Goal: Task Accomplishment & Management: Use online tool/utility

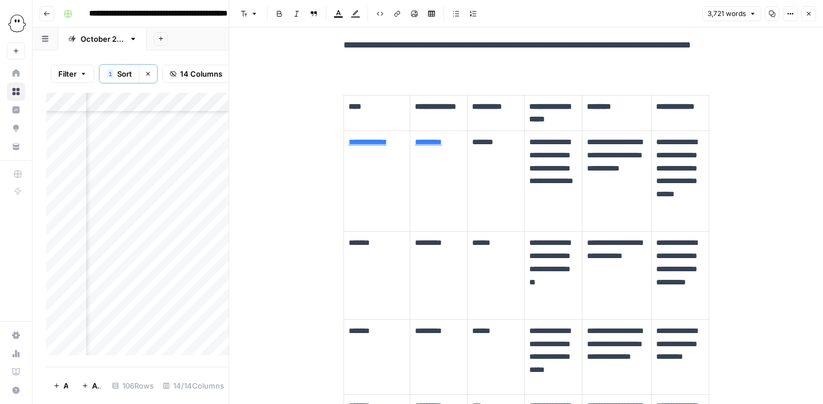
scroll to position [707, 0]
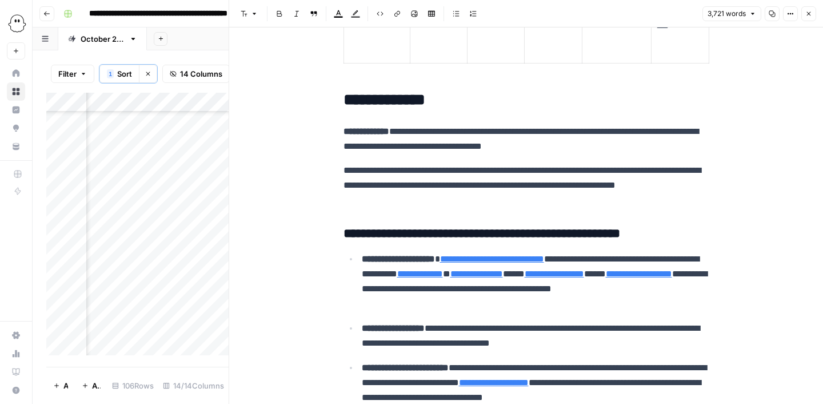
type input "[URL][DOMAIN_NAME]"
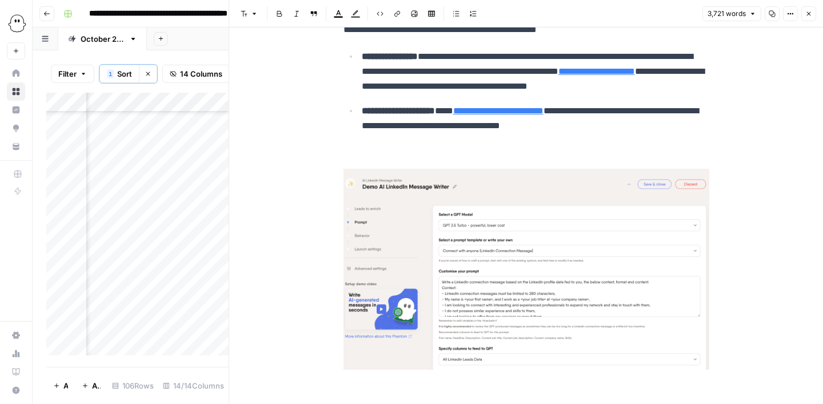
scroll to position [1726, 0]
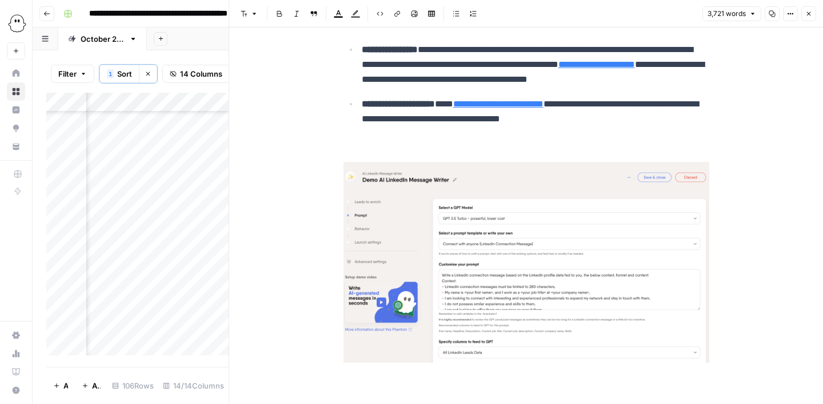
click at [407, 141] on p at bounding box center [527, 145] width 366 height 15
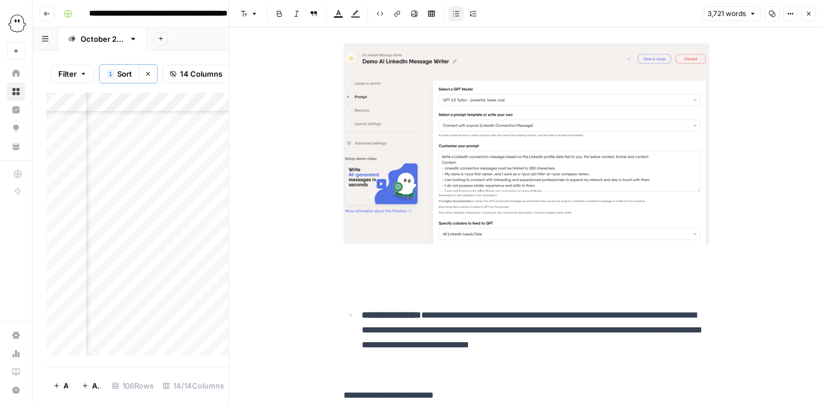
scroll to position [1834, 0]
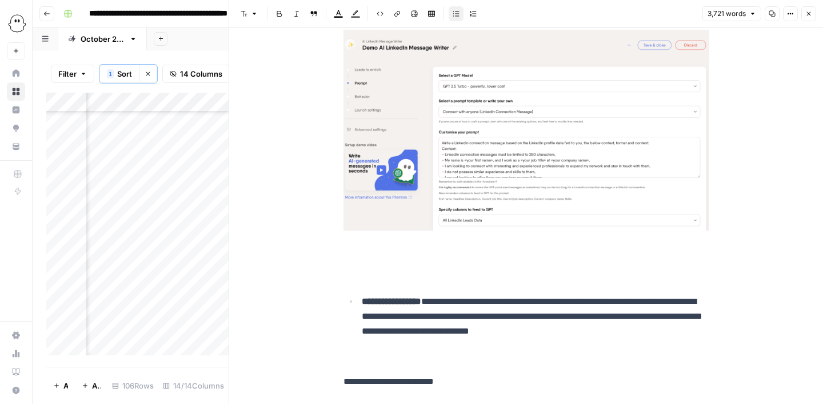
click at [367, 273] on p at bounding box center [527, 274] width 366 height 15
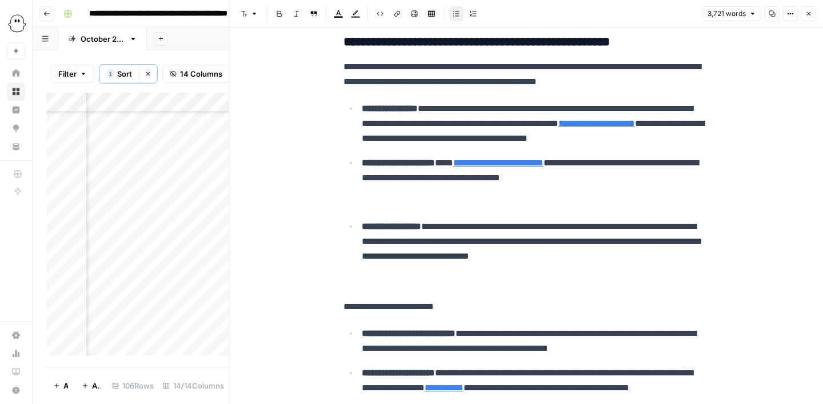
scroll to position [1665, 0]
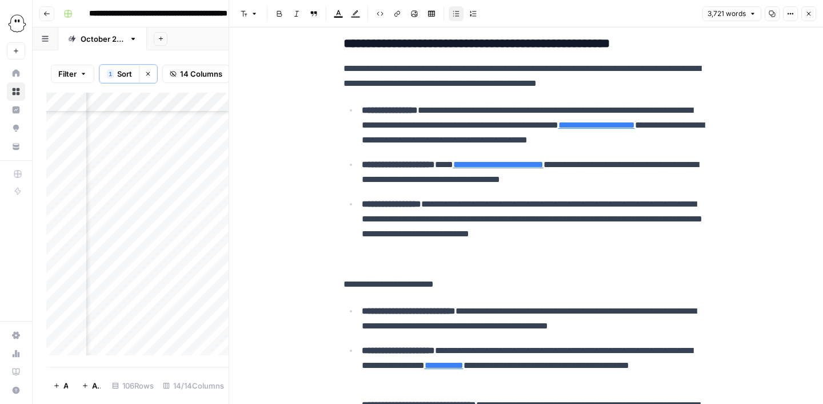
click at [382, 256] on p at bounding box center [527, 260] width 366 height 15
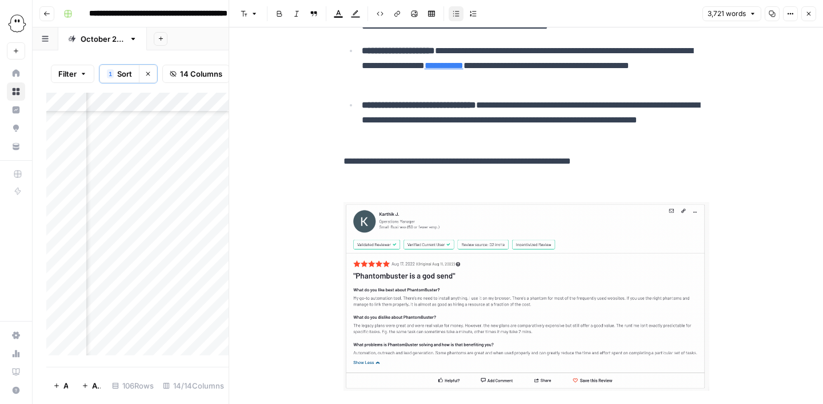
scroll to position [1945, 0]
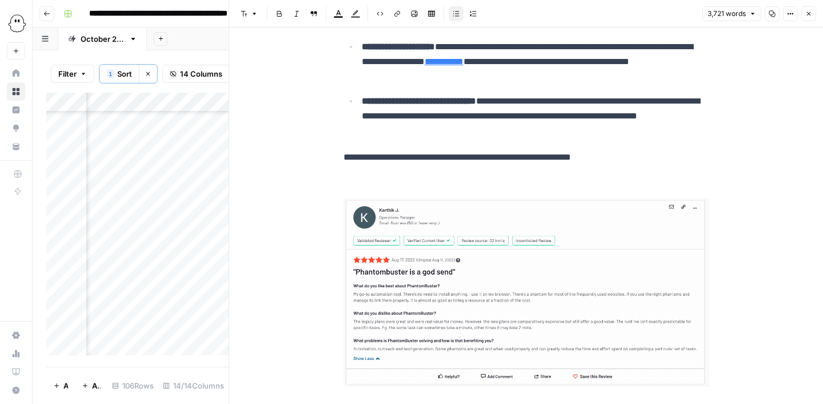
click at [414, 179] on p at bounding box center [527, 181] width 366 height 15
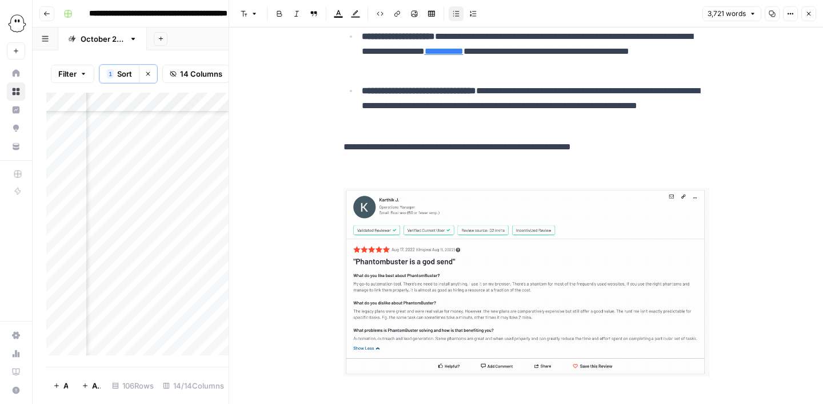
scroll to position [1950, 0]
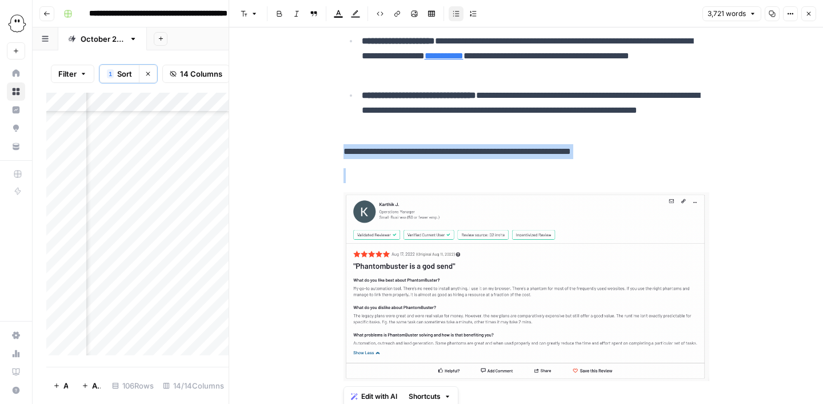
drag, startPoint x: 338, startPoint y: 151, endPoint x: 424, endPoint y: 254, distance: 133.9
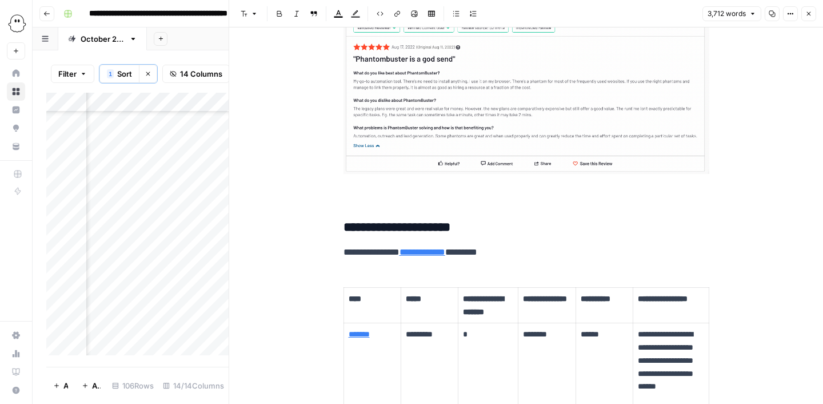
scroll to position [2062, 0]
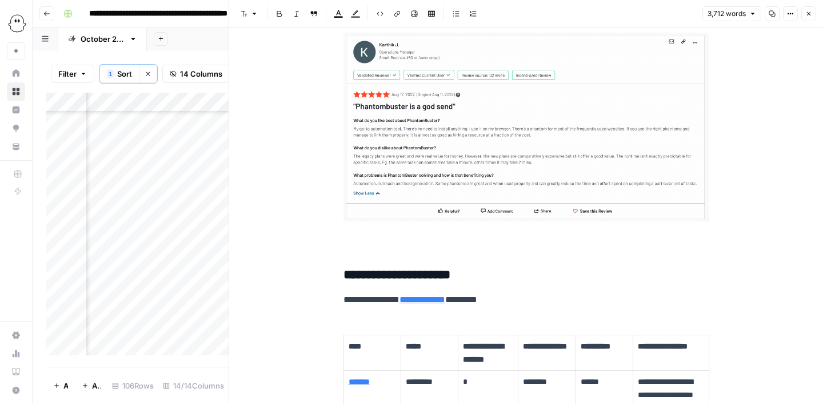
click at [480, 230] on p at bounding box center [527, 141] width 366 height 216
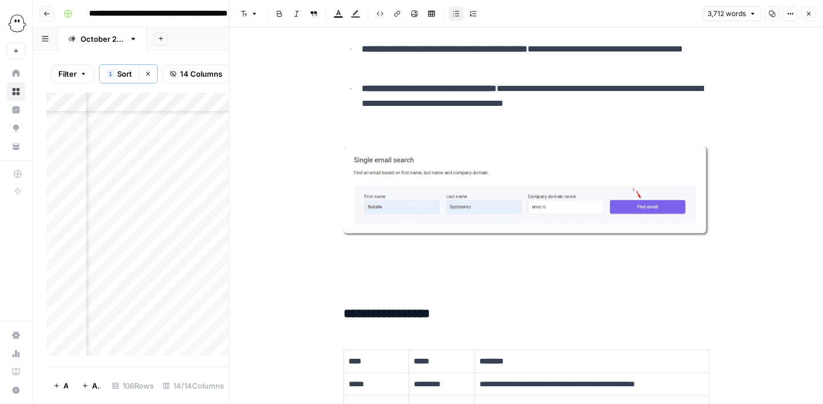
scroll to position [3618, 0]
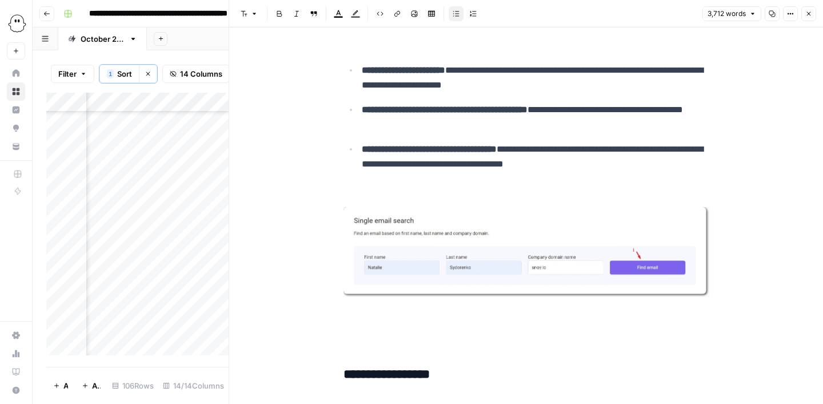
click at [633, 242] on img at bounding box center [527, 252] width 366 height 90
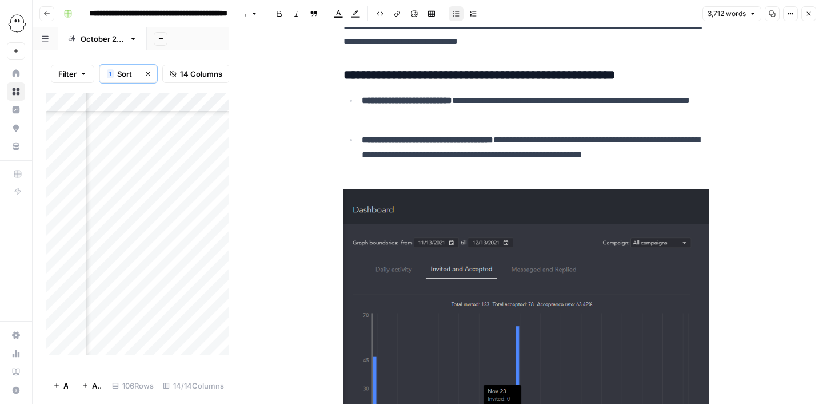
scroll to position [4087, 0]
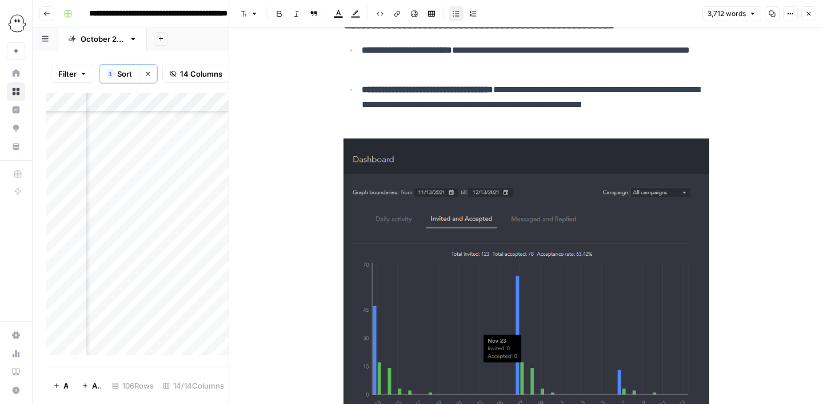
click at [571, 260] on img at bounding box center [527, 284] width 366 height 293
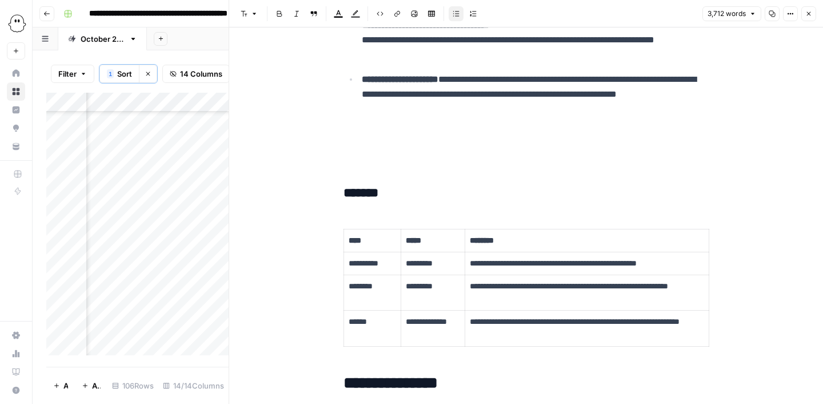
scroll to position [4721, 0]
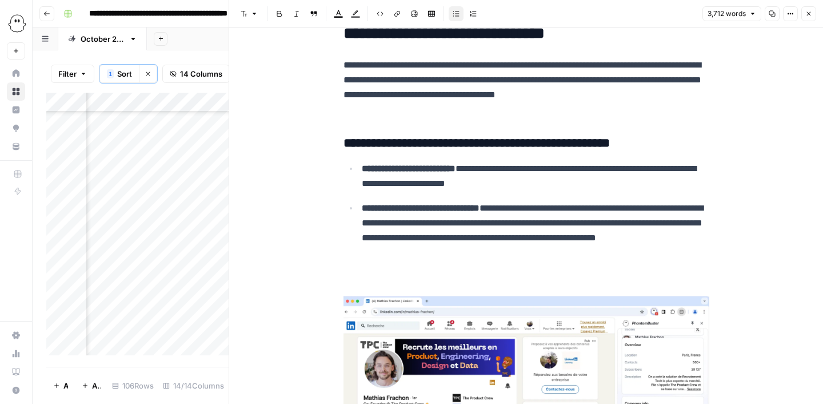
scroll to position [5861, 0]
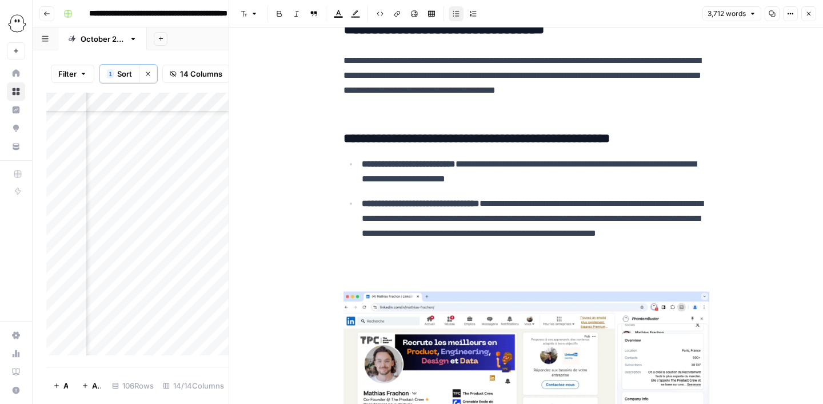
click at [490, 355] on img at bounding box center [527, 408] width 366 height 235
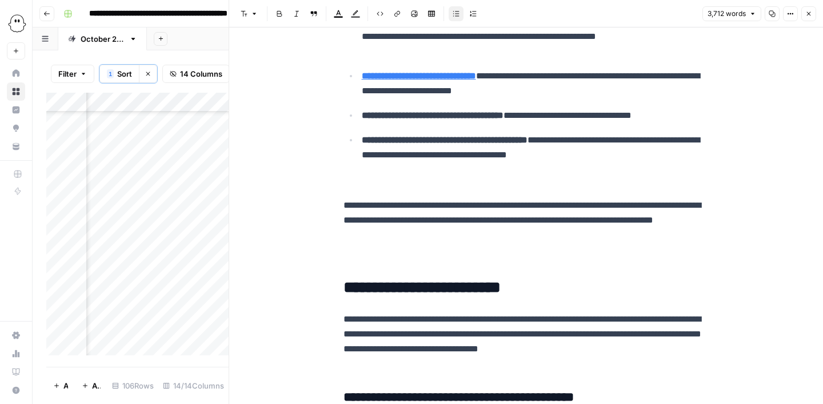
scroll to position [6058, 0]
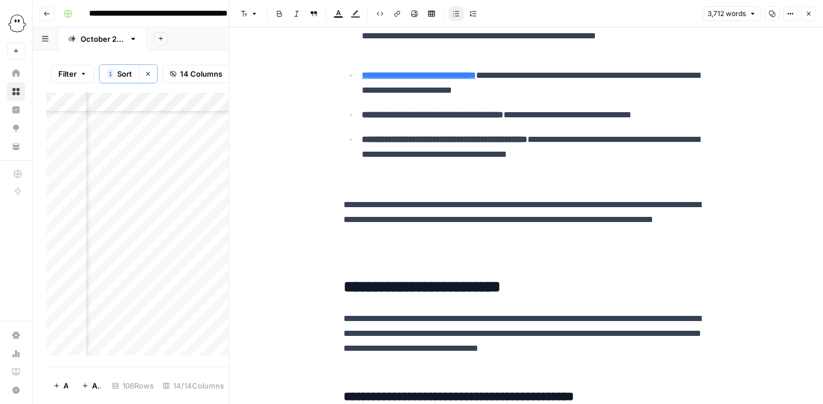
click at [604, 122] on p "**********" at bounding box center [536, 114] width 348 height 15
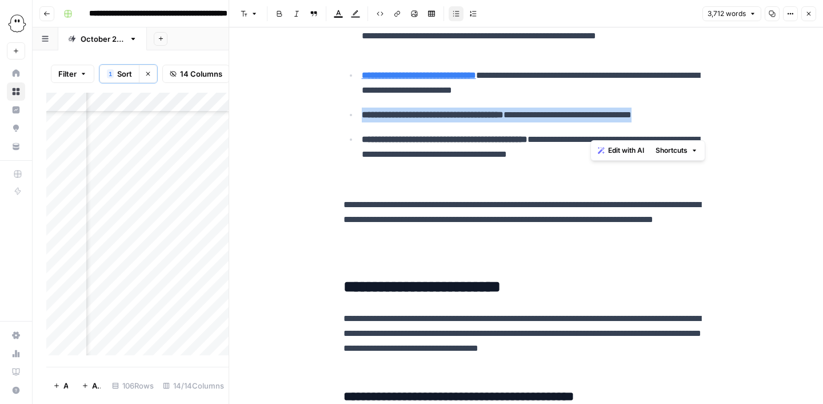
click at [604, 122] on p "**********" at bounding box center [536, 114] width 348 height 15
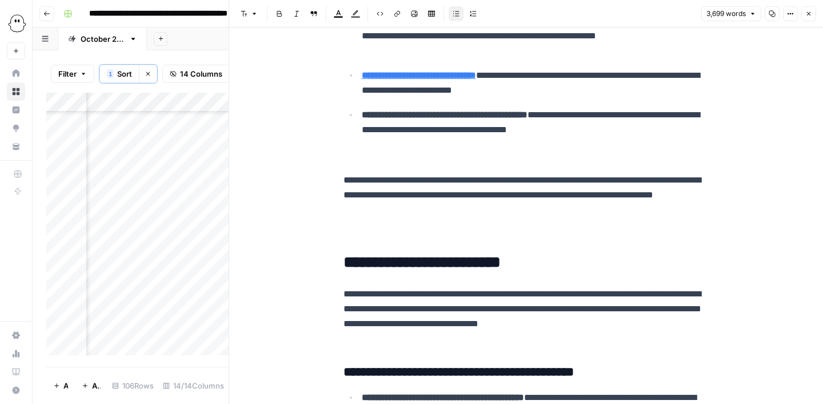
click at [424, 163] on p at bounding box center [527, 156] width 366 height 15
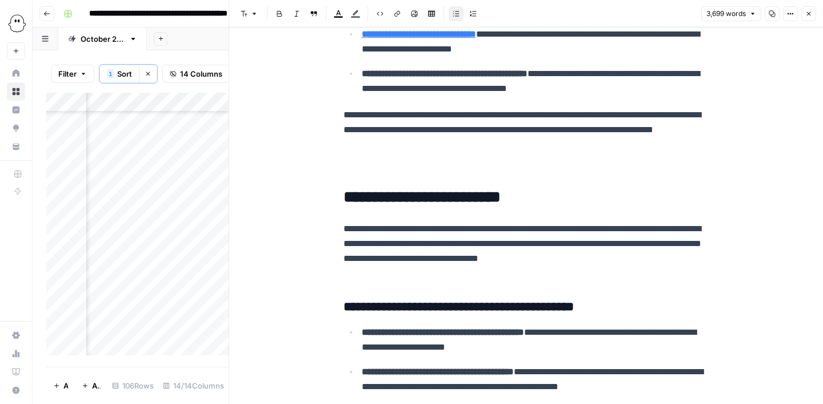
scroll to position [6131, 0]
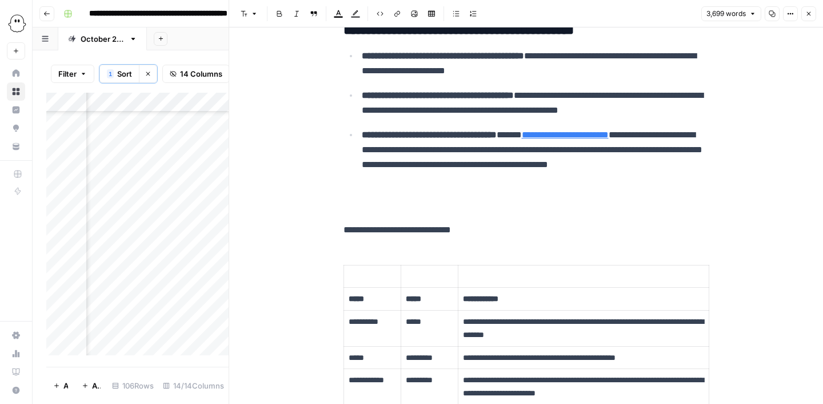
scroll to position [6396, 0]
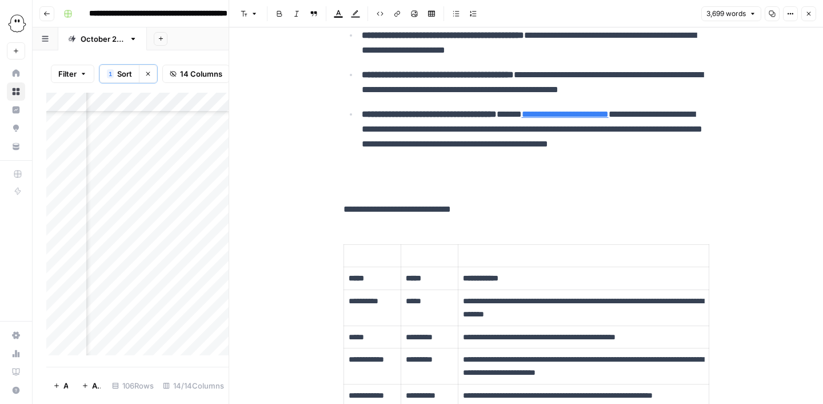
click at [352, 193] on p at bounding box center [527, 185] width 366 height 15
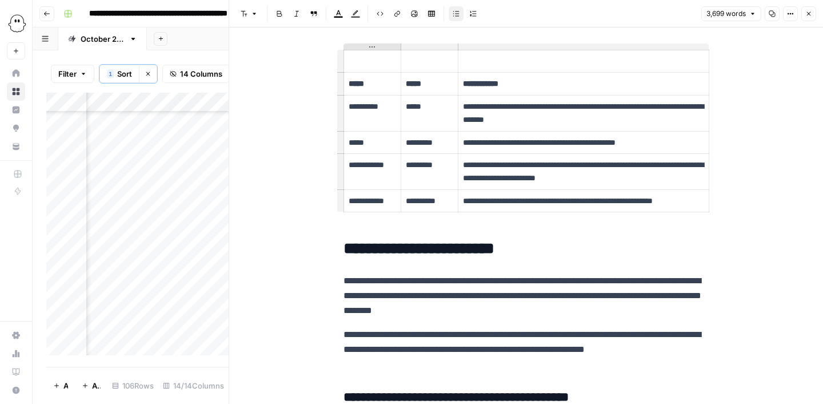
scroll to position [6518, 0]
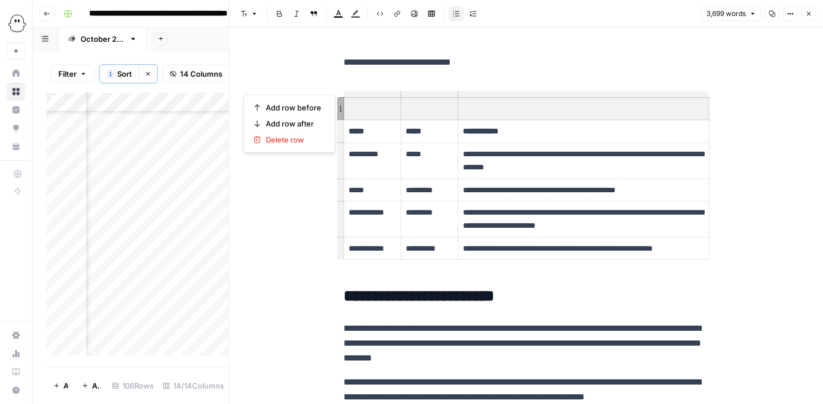
drag, startPoint x: 389, startPoint y: 127, endPoint x: 537, endPoint y: 132, distance: 148.7
click at [537, 120] on tr at bounding box center [526, 108] width 365 height 23
click at [301, 143] on span "Delete row" at bounding box center [293, 139] width 55 height 11
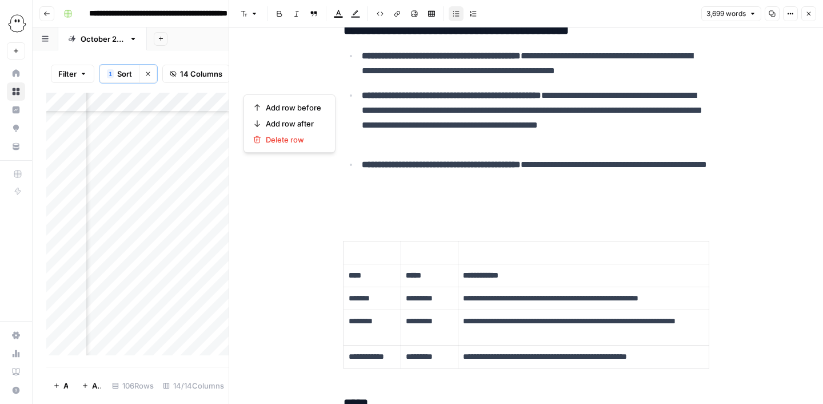
scroll to position [6974, 0]
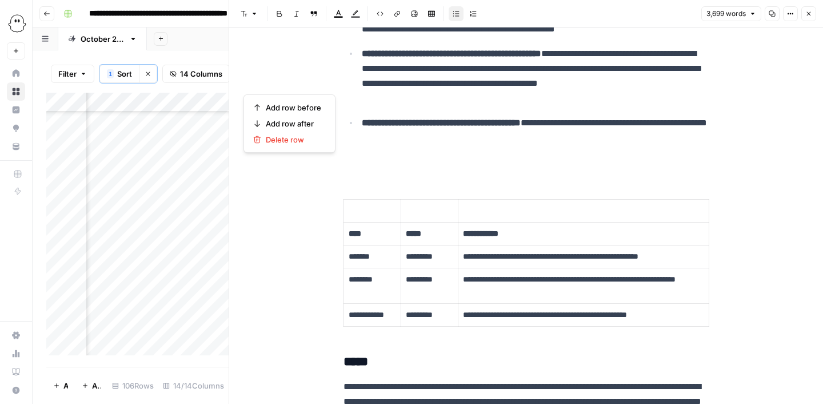
click at [438, 171] on p at bounding box center [527, 164] width 366 height 15
click at [398, 171] on p at bounding box center [527, 164] width 366 height 15
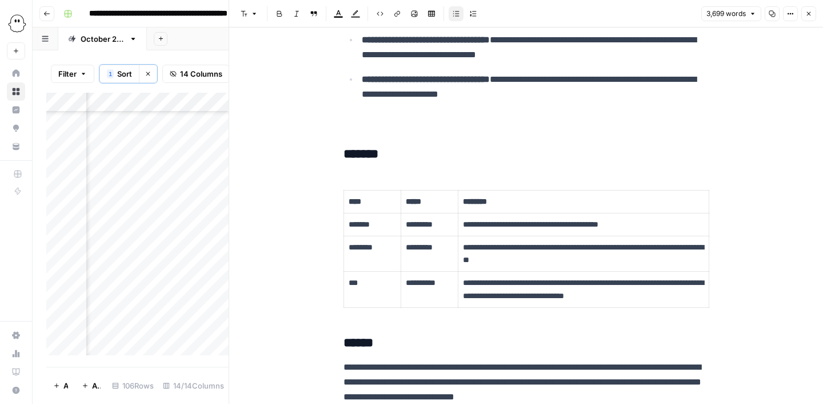
scroll to position [8298, 0]
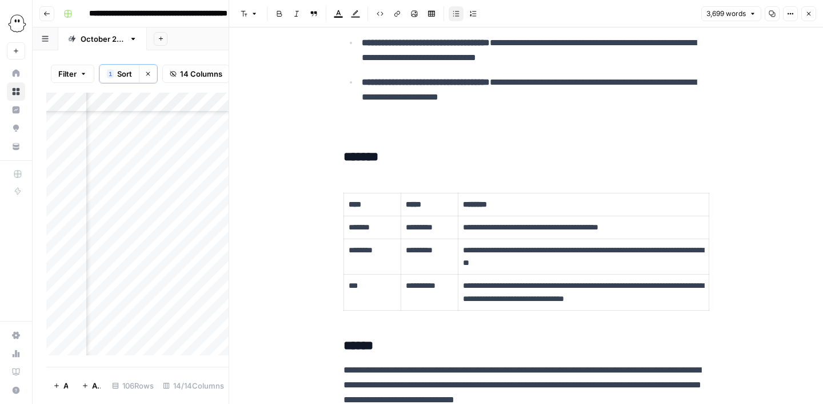
click at [357, 131] on p at bounding box center [527, 123] width 366 height 15
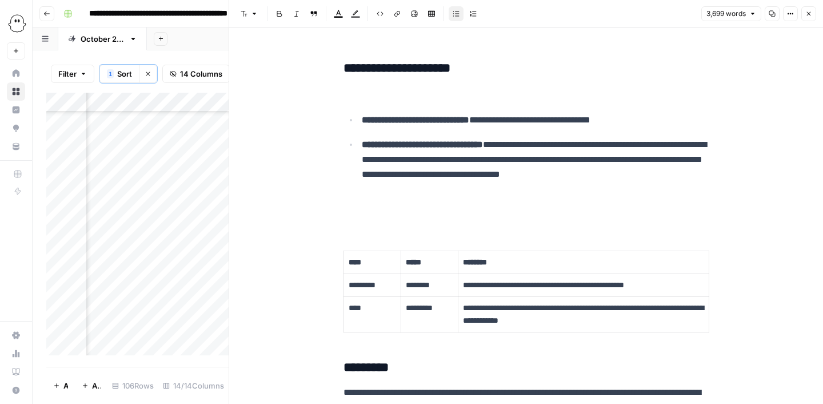
scroll to position [8691, 0]
click at [373, 100] on p at bounding box center [527, 92] width 366 height 15
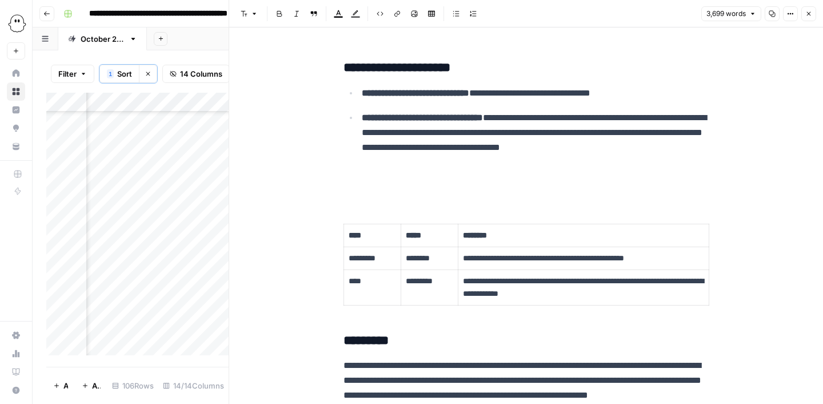
click at [370, 196] on p at bounding box center [527, 188] width 366 height 15
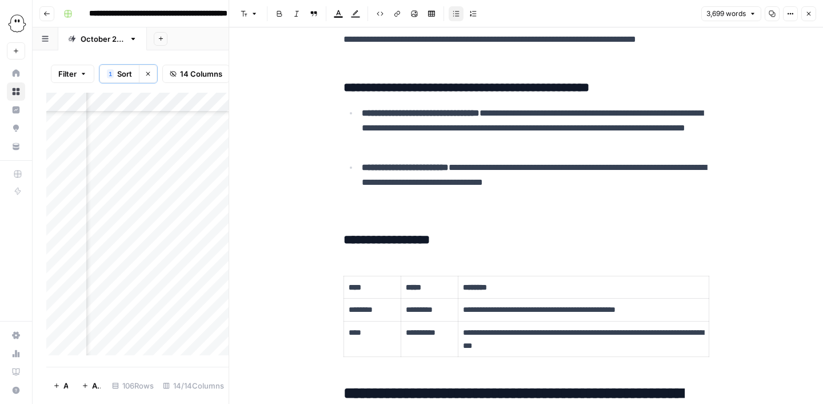
scroll to position [9112, 0]
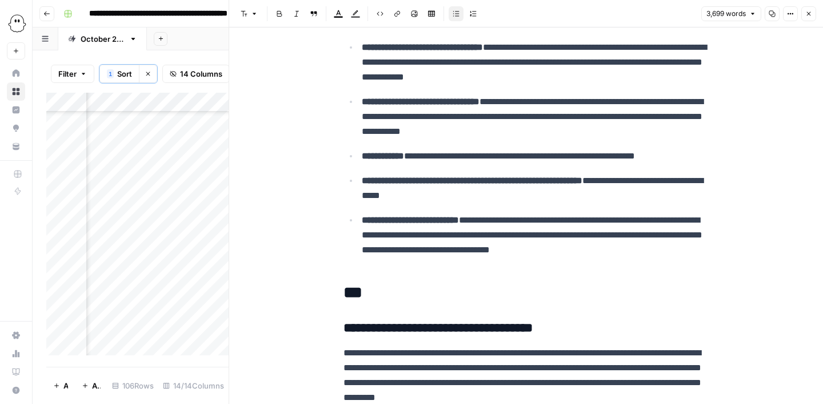
scroll to position [9985, 0]
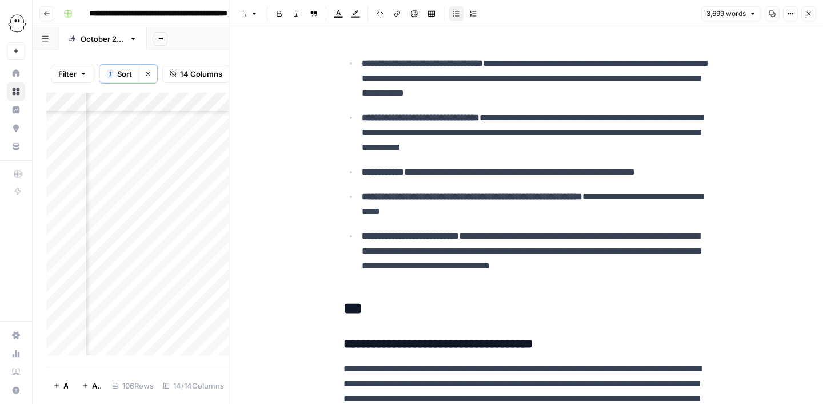
click at [771, 14] on icon "button" at bounding box center [772, 13] width 7 height 7
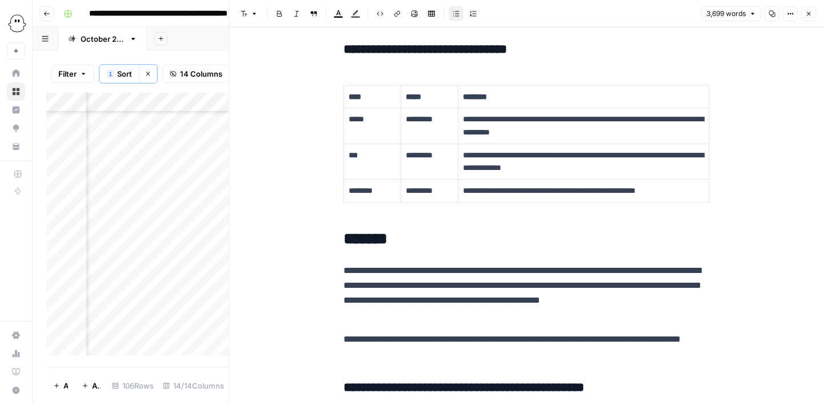
scroll to position [3161, 0]
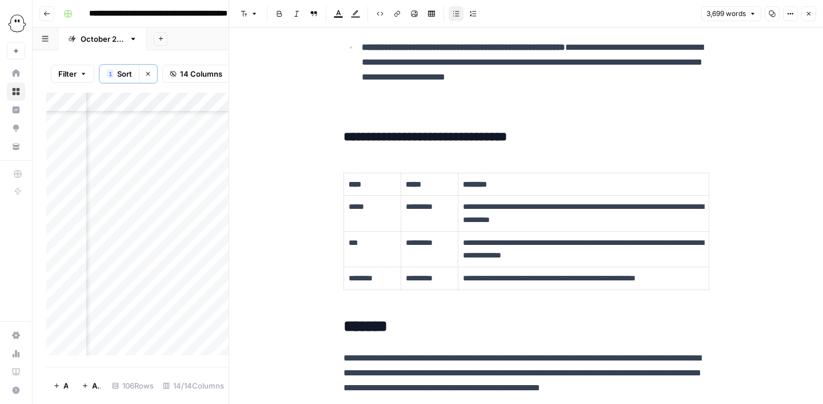
click at [808, 13] on icon "button" at bounding box center [809, 14] width 4 height 4
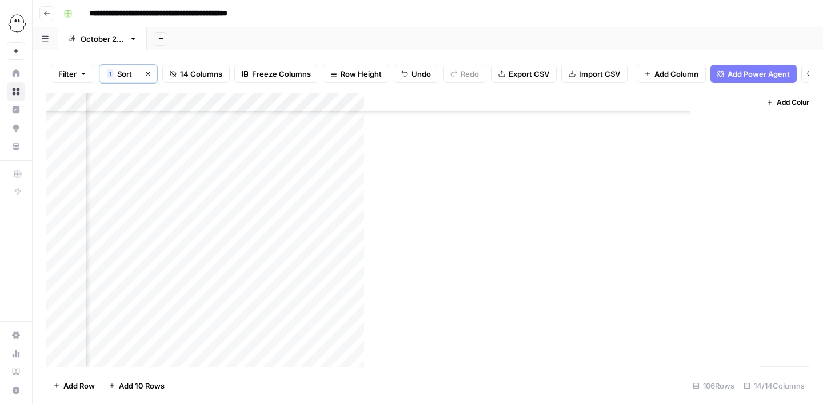
scroll to position [79, 747]
click at [255, 195] on div "Add Column" at bounding box center [427, 230] width 763 height 274
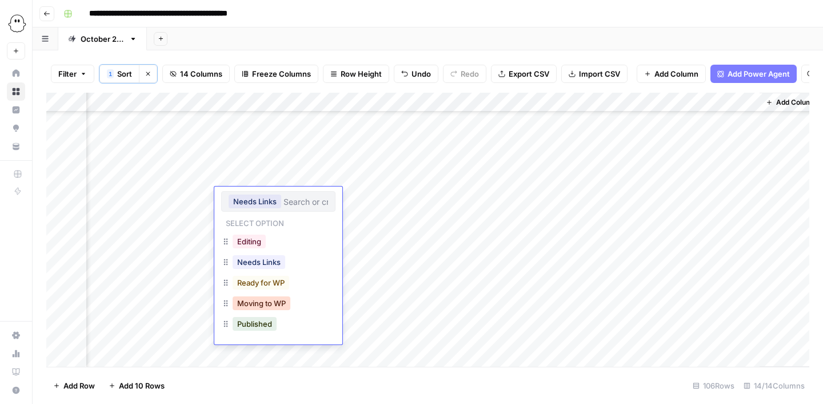
click at [260, 304] on button "Moving to WP" at bounding box center [262, 303] width 58 height 14
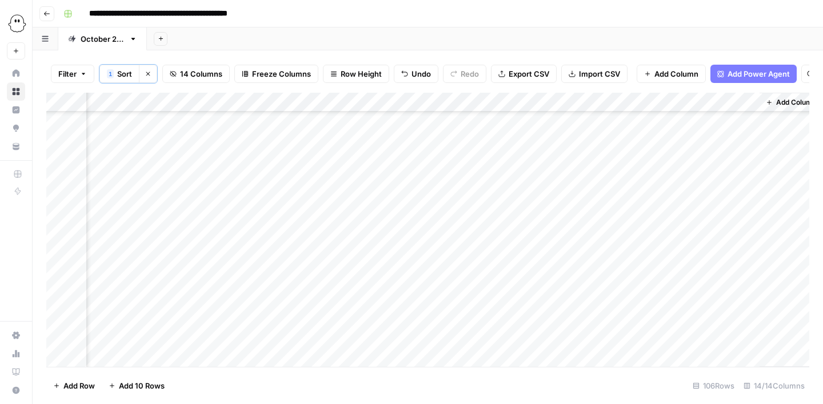
click at [266, 214] on div "Add Column" at bounding box center [427, 230] width 763 height 274
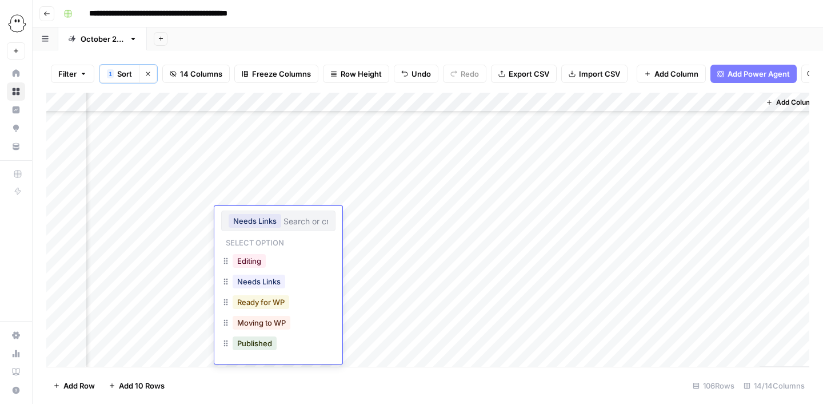
click at [269, 304] on button "Ready for WP" at bounding box center [261, 302] width 57 height 14
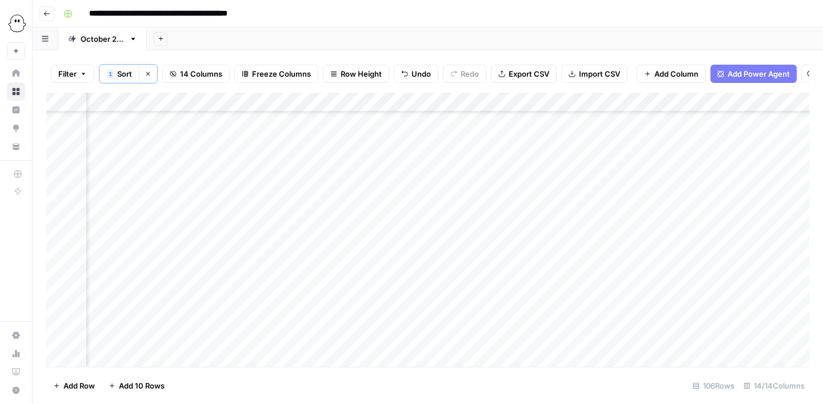
scroll to position [79, 160]
click at [298, 196] on div "Add Column" at bounding box center [427, 230] width 763 height 274
click at [650, 197] on div "Add Column" at bounding box center [427, 230] width 763 height 274
click at [648, 196] on div "Add Column" at bounding box center [427, 230] width 763 height 274
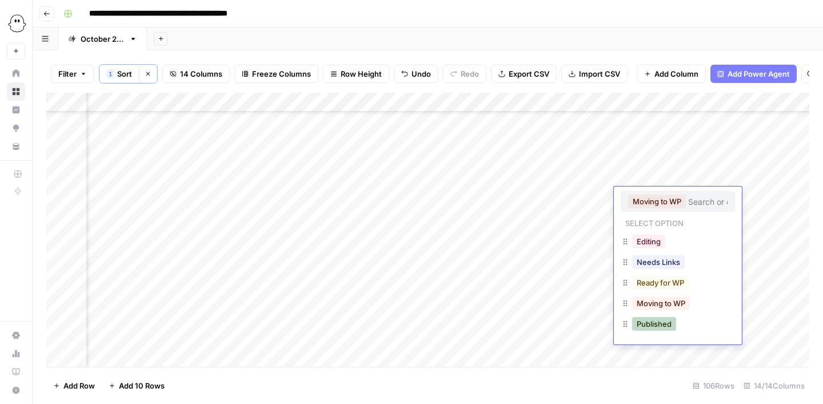
click at [649, 322] on button "Published" at bounding box center [654, 324] width 44 height 14
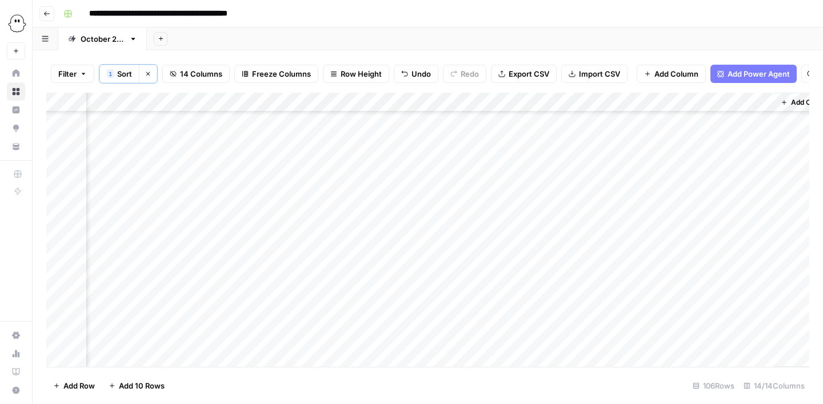
scroll to position [79, 738]
click at [740, 215] on div "Add Column" at bounding box center [427, 230] width 763 height 274
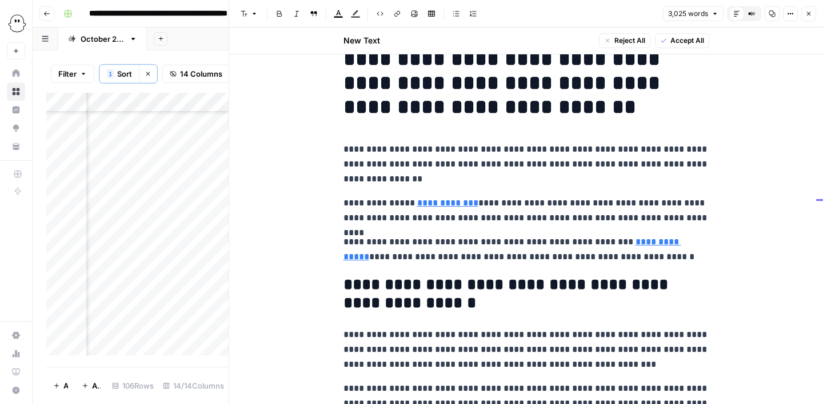
scroll to position [34, 0]
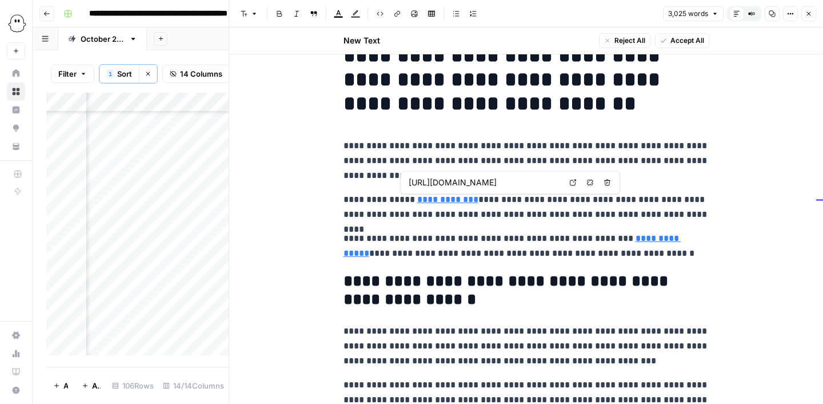
type input "[URL][DOMAIN_NAME]"
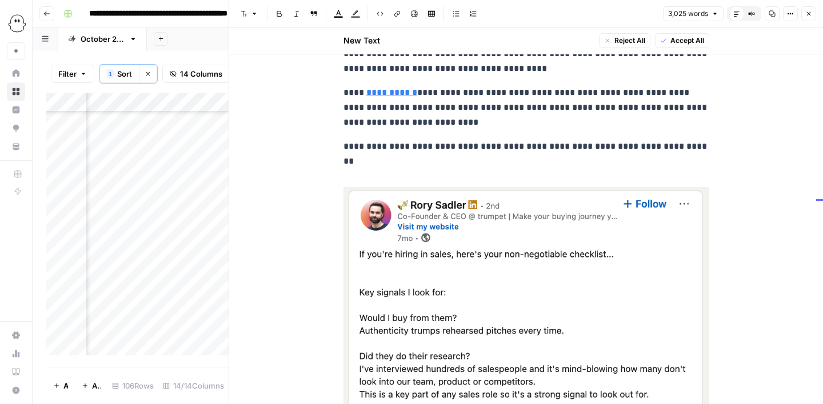
scroll to position [573, 0]
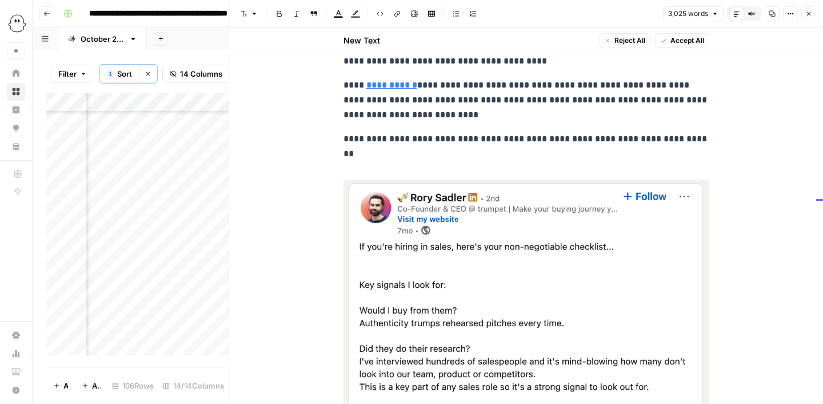
click at [394, 161] on p at bounding box center [527, 162] width 366 height 15
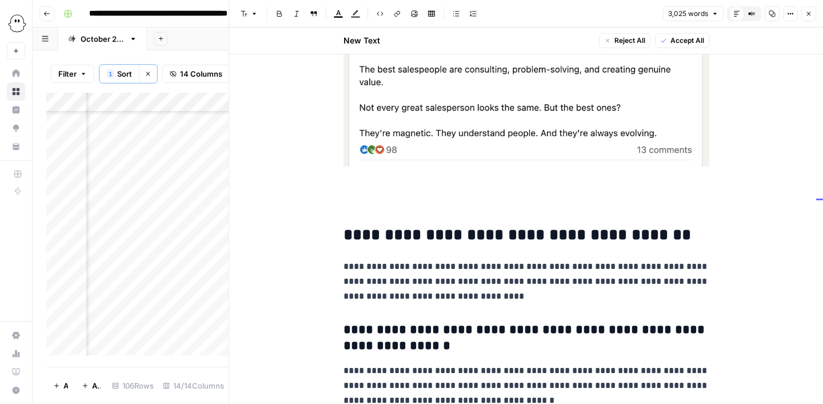
scroll to position [1152, 0]
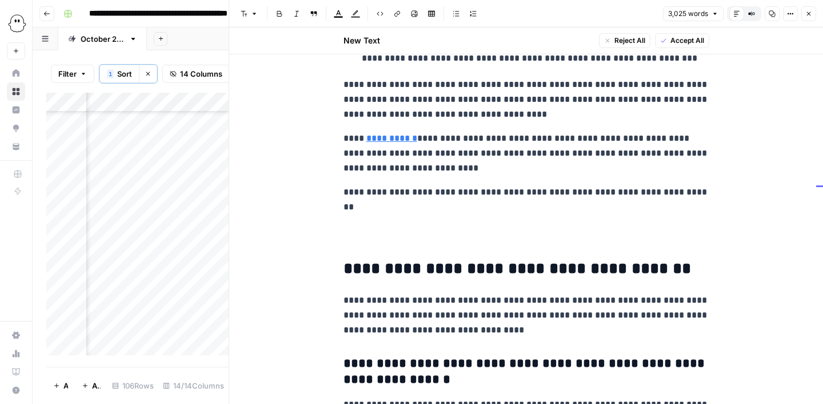
scroll to position [517, 0]
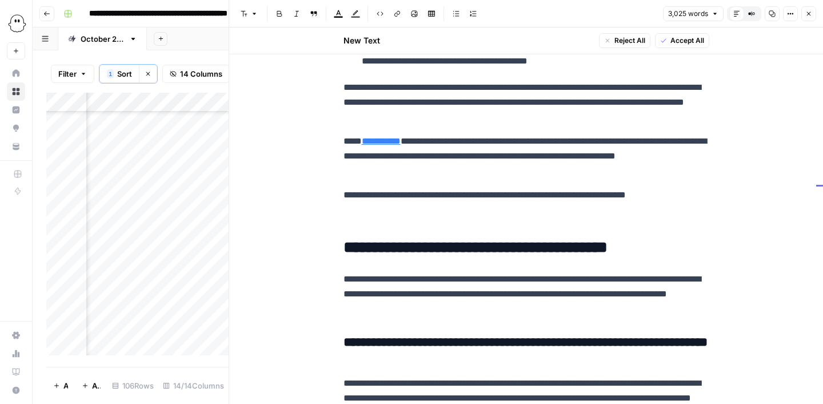
click at [680, 195] on p "**********" at bounding box center [527, 194] width 366 height 15
click at [381, 217] on p at bounding box center [527, 218] width 366 height 15
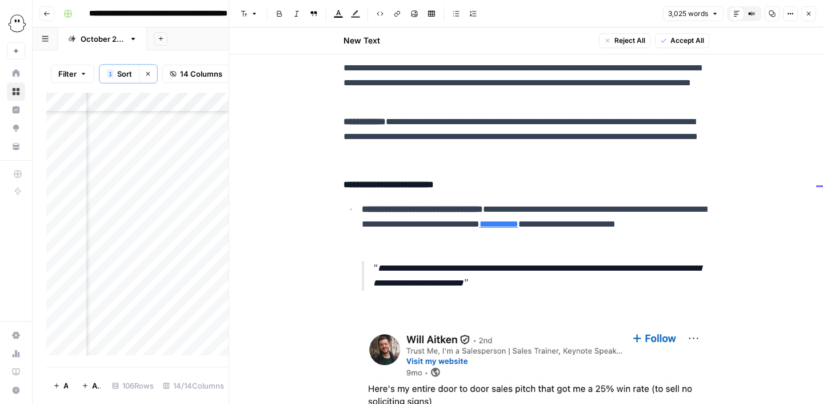
scroll to position [832, 0]
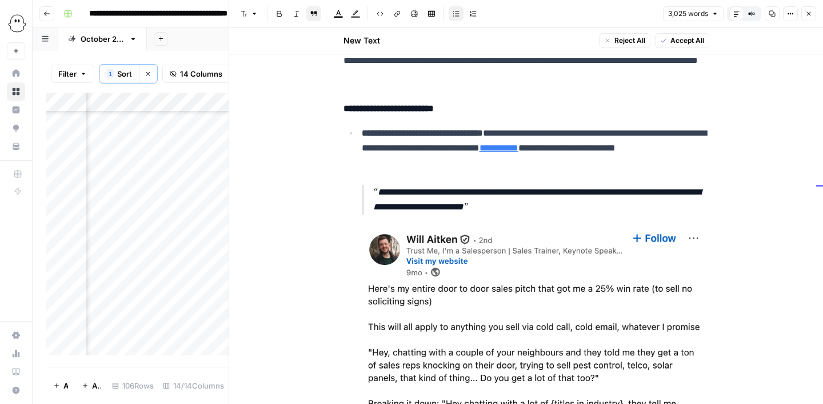
scroll to position [918, 0]
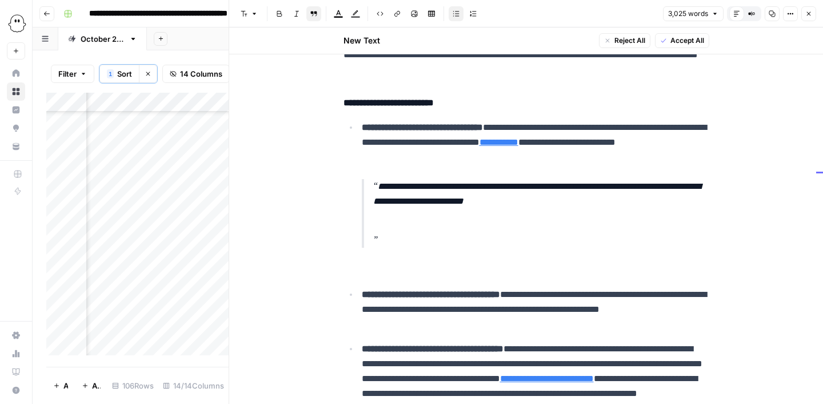
scroll to position [979, 0]
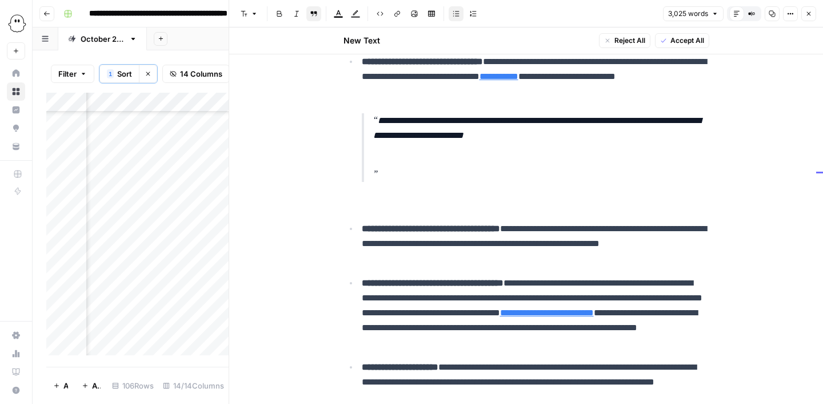
click at [371, 182] on blockquote "**********" at bounding box center [536, 147] width 348 height 69
click at [369, 171] on blockquote "**********" at bounding box center [536, 147] width 348 height 69
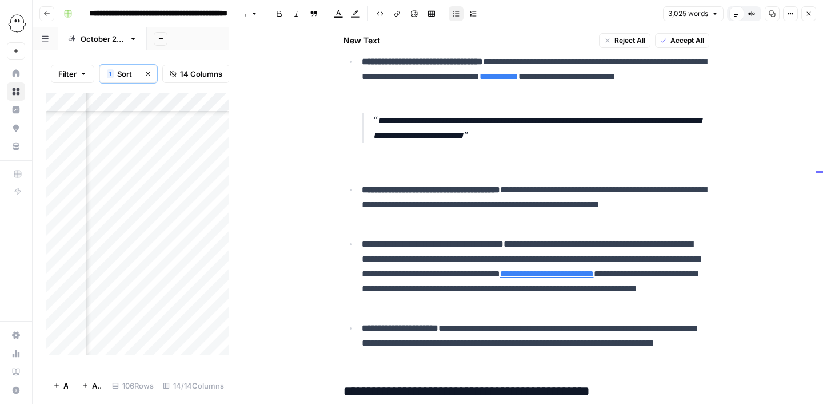
click at [393, 165] on p at bounding box center [536, 165] width 348 height 15
click at [441, 229] on ul "**********" at bounding box center [527, 210] width 366 height 312
click at [358, 190] on ul "**********" at bounding box center [527, 210] width 366 height 312
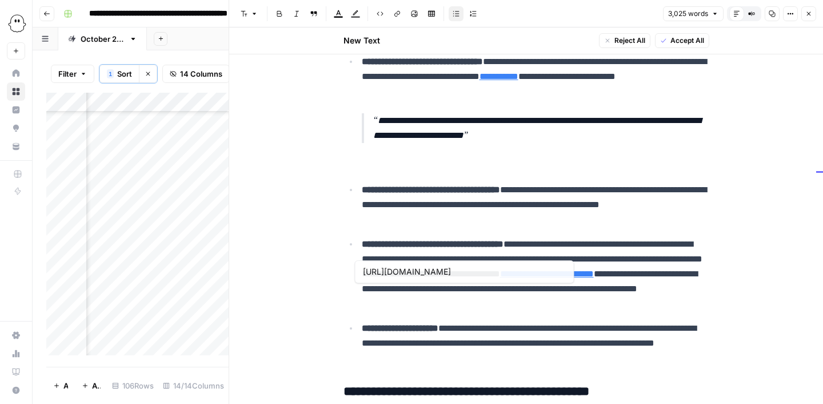
click at [445, 250] on p "**********" at bounding box center [536, 274] width 348 height 74
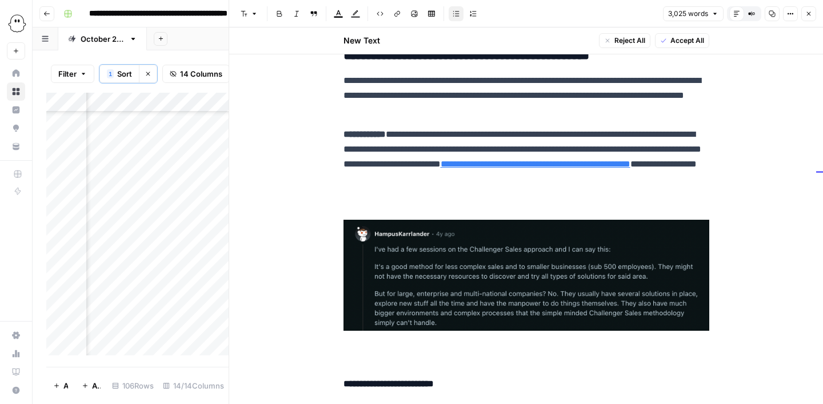
scroll to position [1347, 0]
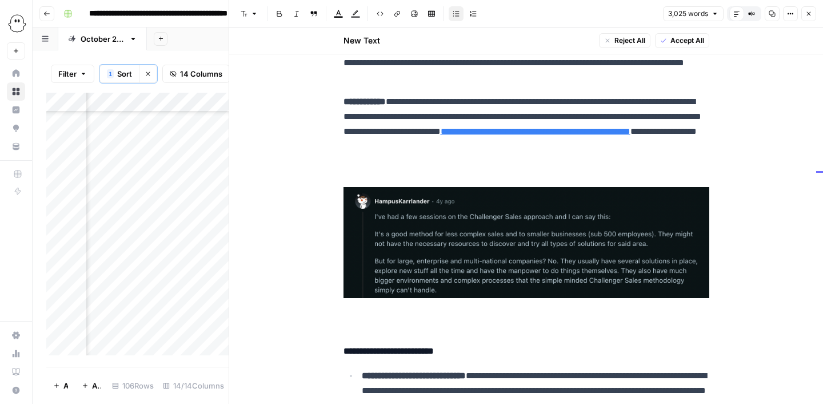
click at [440, 233] on img at bounding box center [527, 242] width 366 height 111
click at [581, 145] on p "**********" at bounding box center [527, 123] width 366 height 59
click at [488, 214] on img at bounding box center [527, 242] width 366 height 111
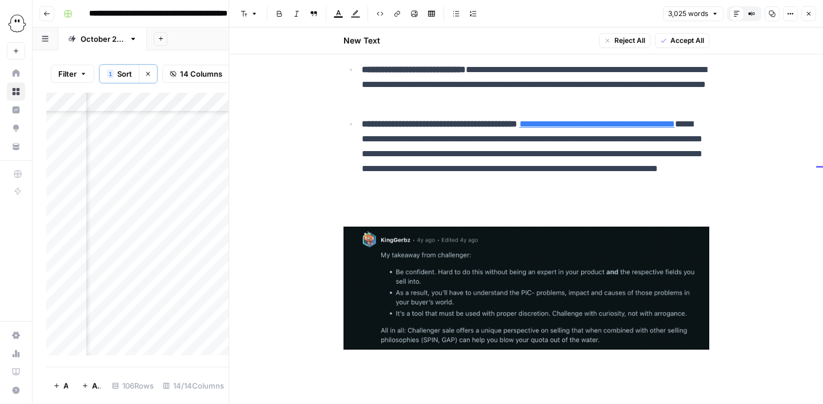
scroll to position [1483, 0]
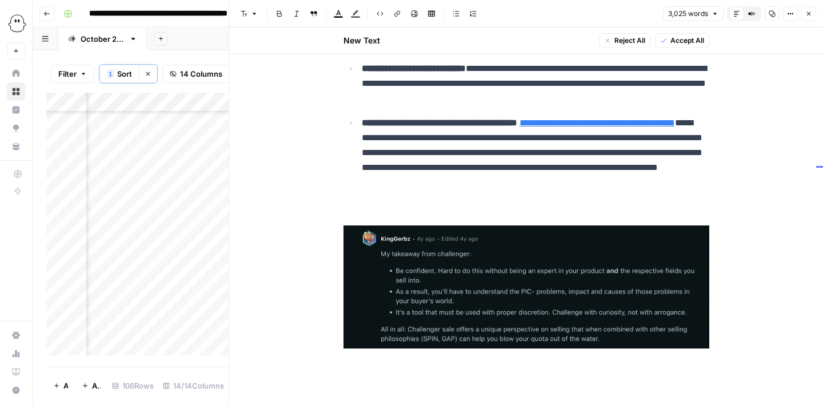
click at [469, 204] on p at bounding box center [527, 208] width 366 height 15
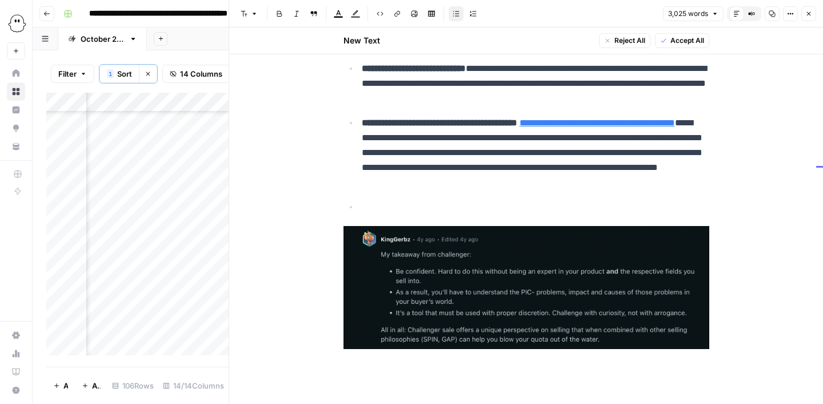
click at [440, 259] on img at bounding box center [527, 287] width 366 height 123
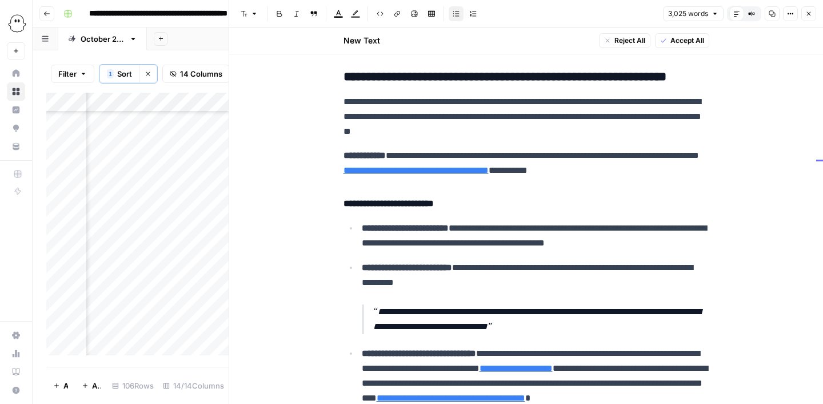
scroll to position [1698, 0]
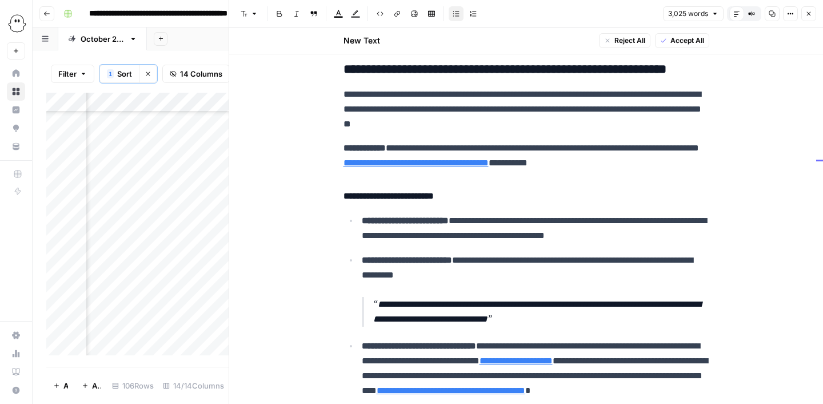
click at [528, 191] on h4 "**********" at bounding box center [527, 196] width 366 height 15
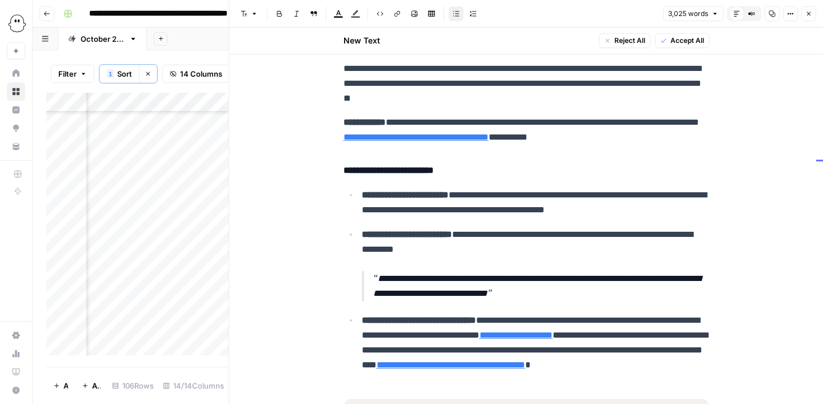
scroll to position [1735, 0]
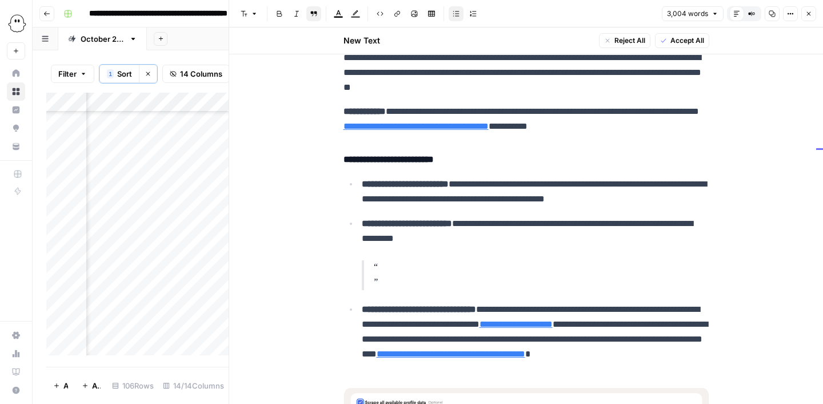
click at [497, 271] on p at bounding box center [541, 275] width 336 height 30
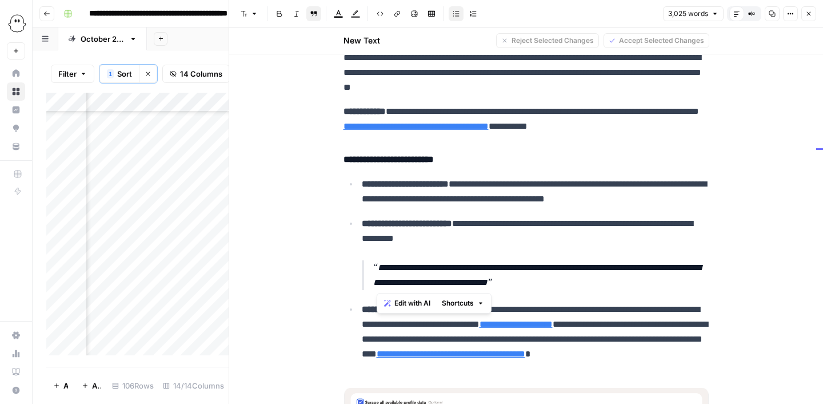
click at [381, 270] on p "**********" at bounding box center [541, 275] width 336 height 30
click at [637, 280] on p "**********" at bounding box center [541, 275] width 336 height 30
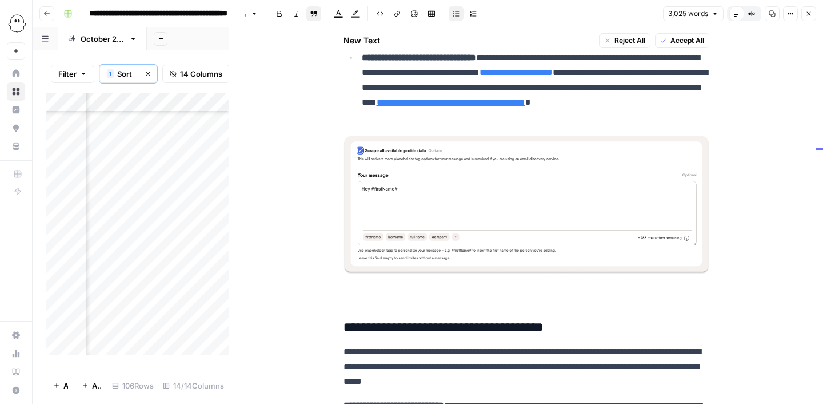
scroll to position [1987, 0]
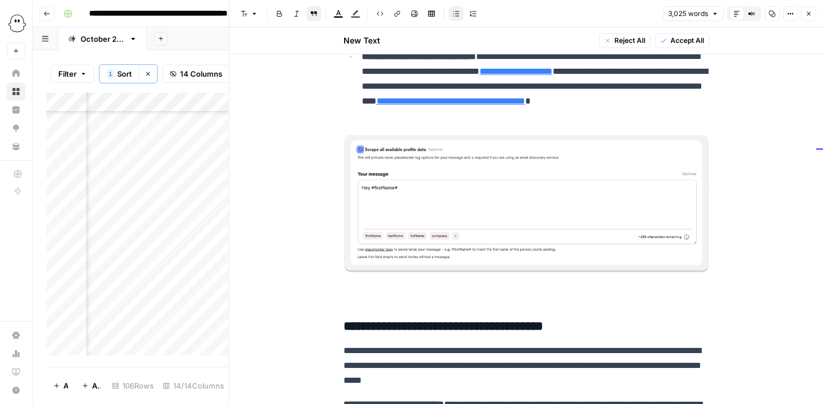
click at [548, 164] on img at bounding box center [527, 204] width 366 height 138
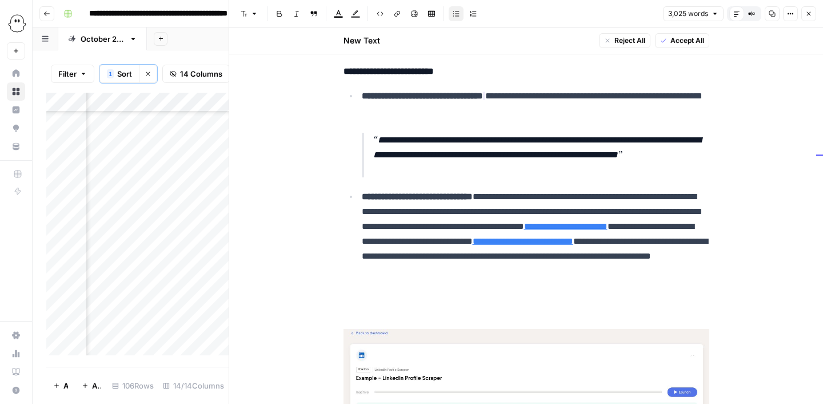
scroll to position [2630, 0]
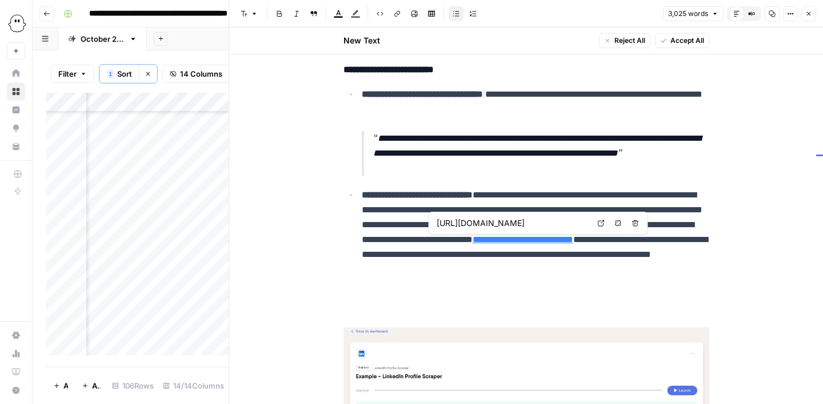
type input "[URL][DOMAIN_NAME]"
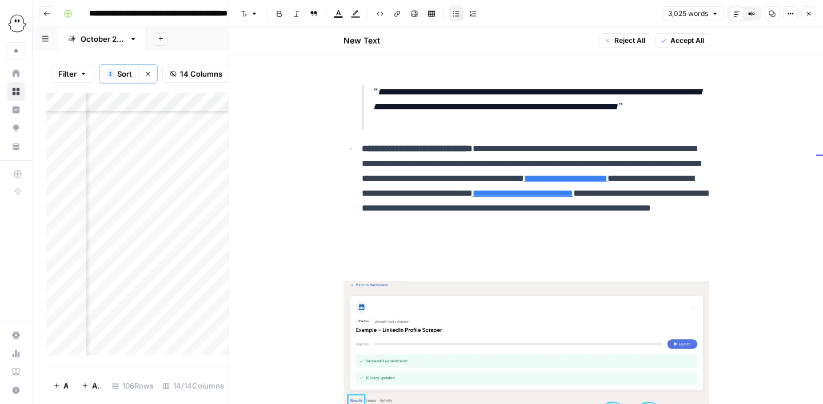
scroll to position [2677, 0]
click at [418, 270] on p at bounding box center [527, 263] width 366 height 15
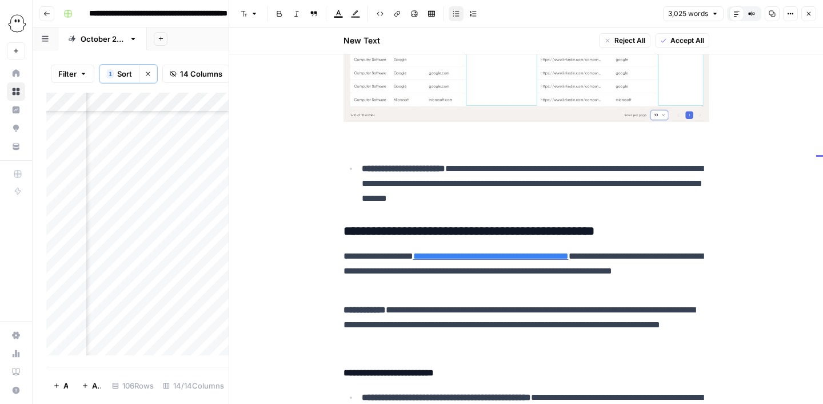
scroll to position [3147, 0]
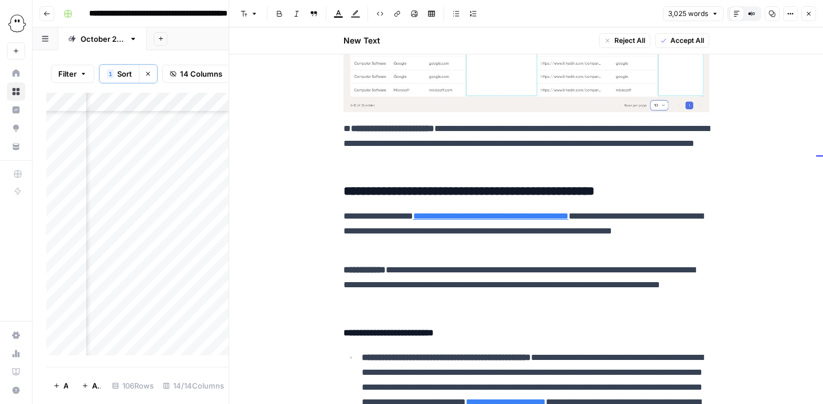
click at [351, 128] on strong "**********" at bounding box center [392, 128] width 83 height 9
click at [457, 18] on button "Bulleted list" at bounding box center [456, 13] width 15 height 15
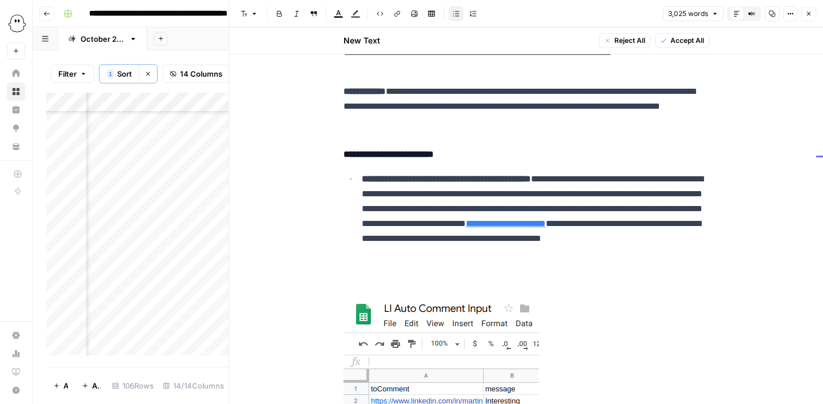
scroll to position [3308, 0]
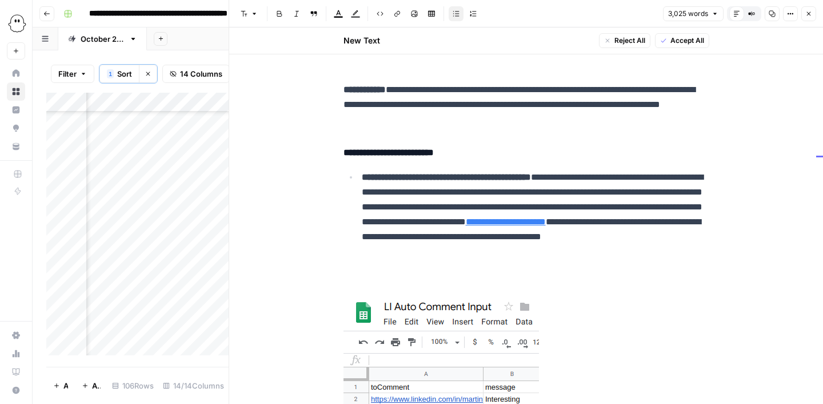
click at [657, 188] on p "**********" at bounding box center [536, 214] width 348 height 89
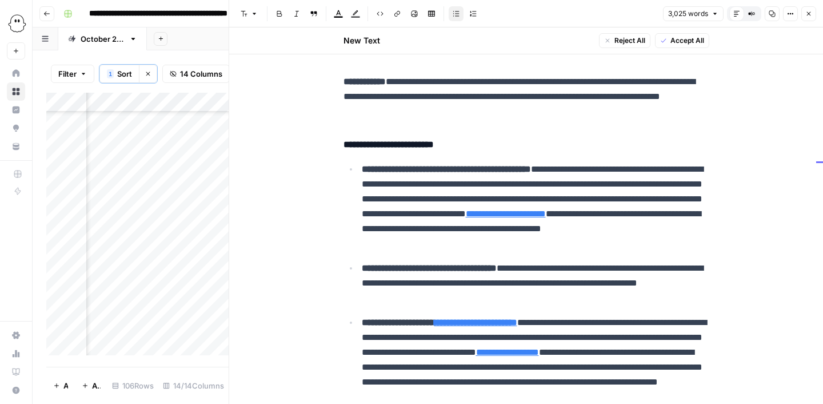
scroll to position [3079, 0]
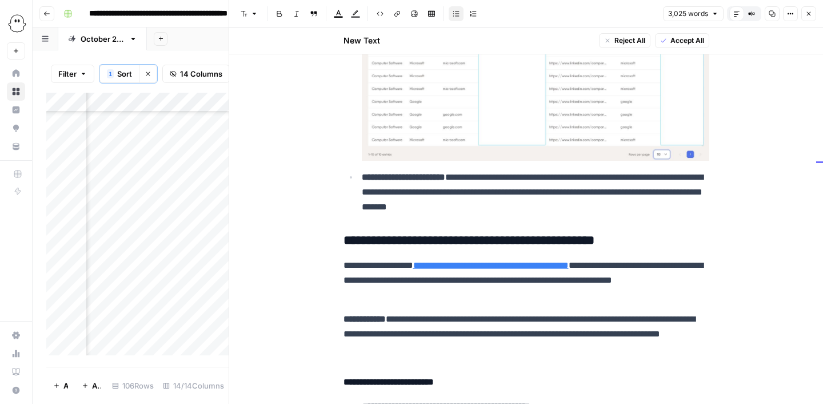
click at [772, 14] on icon "button" at bounding box center [772, 13] width 7 height 7
click at [809, 11] on icon "button" at bounding box center [808, 13] width 7 height 7
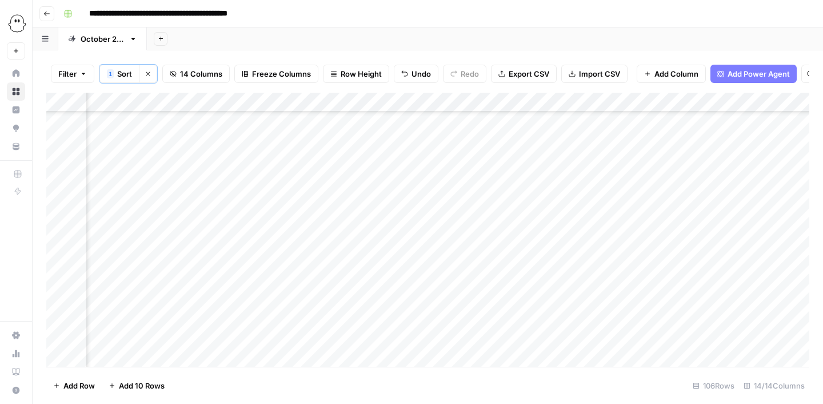
scroll to position [79, 236]
click at [218, 218] on div "Add Column" at bounding box center [427, 230] width 763 height 274
